Goal: Entertainment & Leisure: Consume media (video, audio)

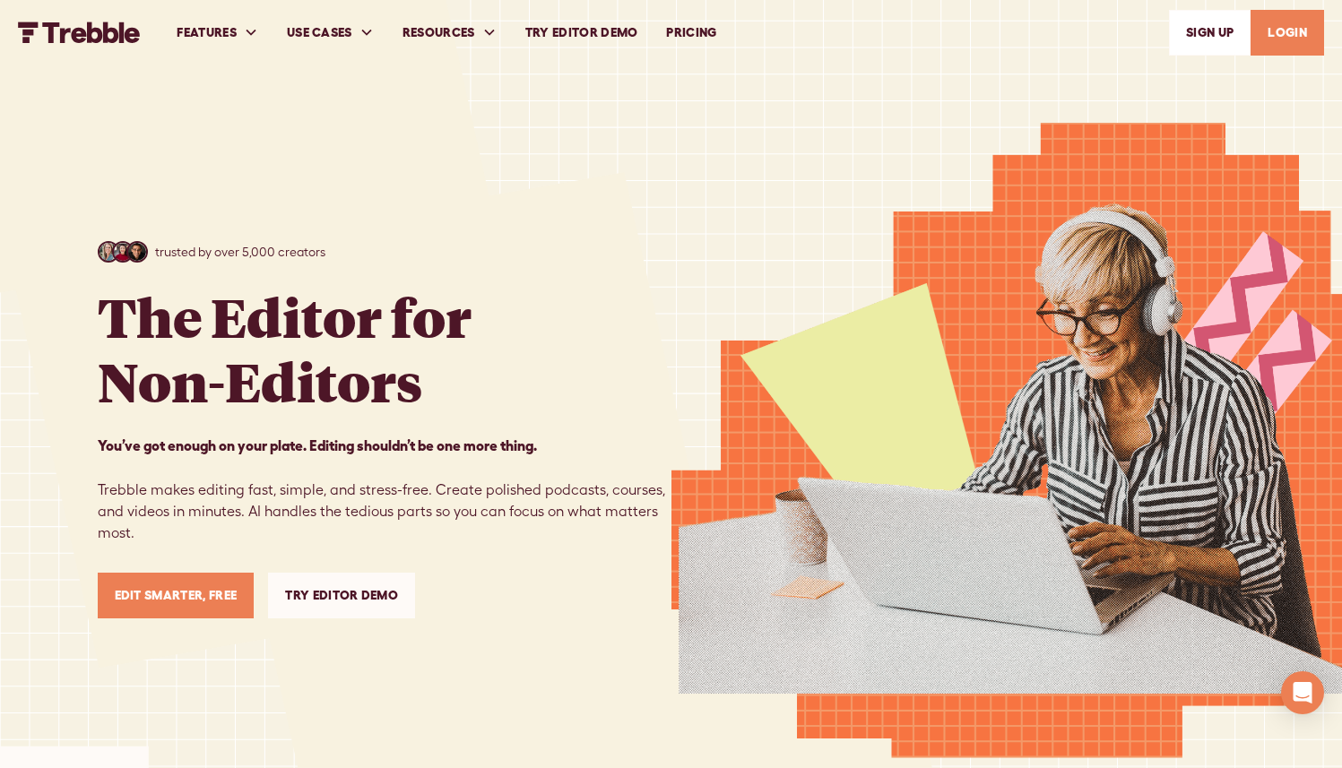
click at [1277, 39] on link "LOGIN" at bounding box center [1286, 33] width 73 height 46
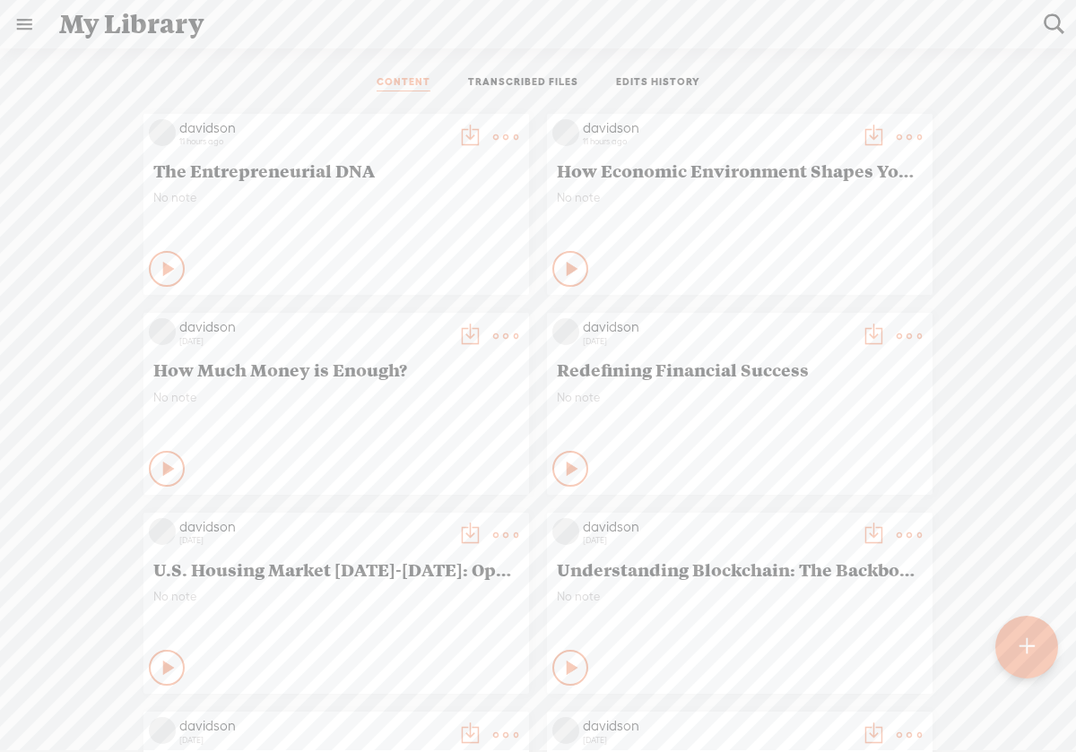
click at [562, 278] on div "Play Content" at bounding box center [570, 269] width 36 height 36
click at [562, 272] on icon at bounding box center [571, 269] width 18 height 18
